Goal: Task Accomplishment & Management: Manage account settings

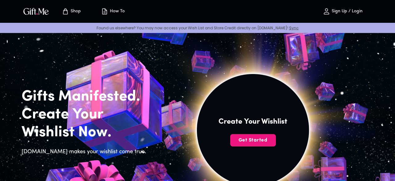
click at [340, 14] on p "Sign Up / Login" at bounding box center [346, 11] width 32 height 5
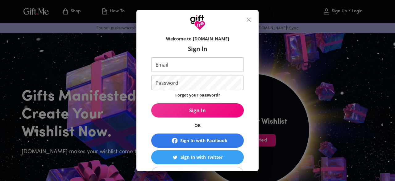
scroll to position [52, 0]
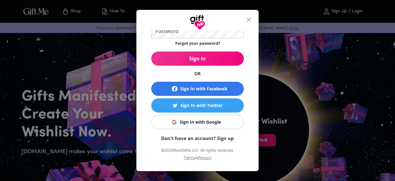
click at [205, 125] on div "Sign In with Google" at bounding box center [200, 122] width 41 height 7
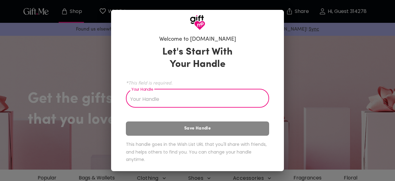
click at [203, 102] on input "Your Handle" at bounding box center [194, 98] width 136 height 17
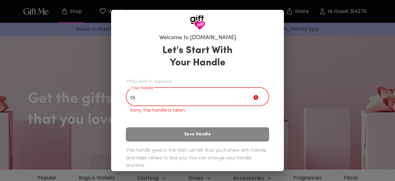
type input "G"
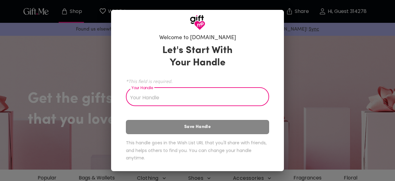
scroll to position [0, 0]
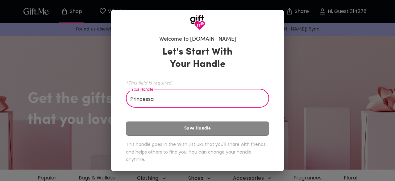
type input "Princessa"
click at [191, 128] on div "Let's Start With Your Handle *This field is required. Your Handle Princessa You…" at bounding box center [197, 105] width 143 height 125
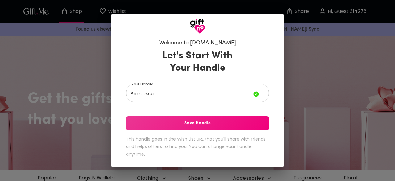
click at [209, 123] on span "Save Handle" at bounding box center [197, 123] width 143 height 7
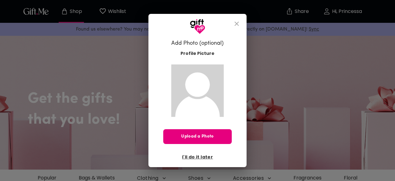
click at [233, 24] on icon "close" at bounding box center [236, 23] width 7 height 7
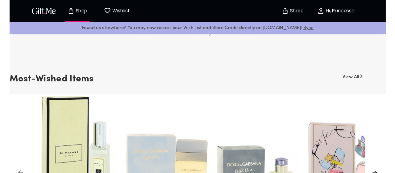
scroll to position [225, 0]
